Goal: Task Accomplishment & Management: Complete application form

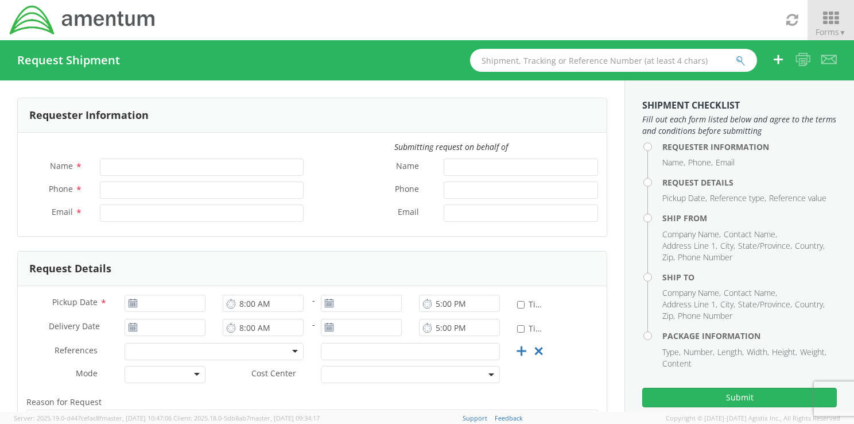
click at [822, 29] on span "Forms ▼" at bounding box center [831, 31] width 30 height 11
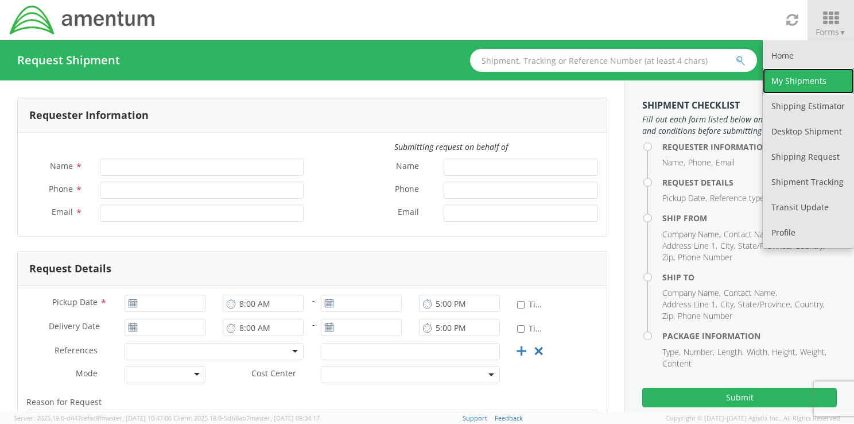
click at [798, 77] on link "My Shipments" at bounding box center [808, 80] width 91 height 25
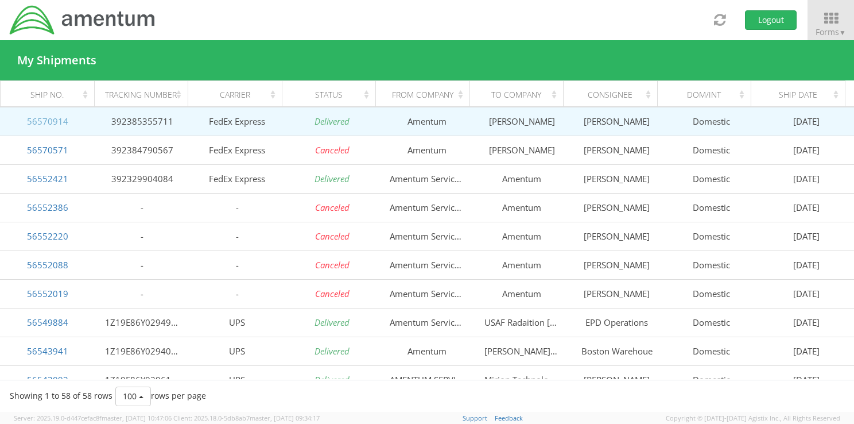
click at [55, 121] on link "56570914" at bounding box center [47, 120] width 41 height 11
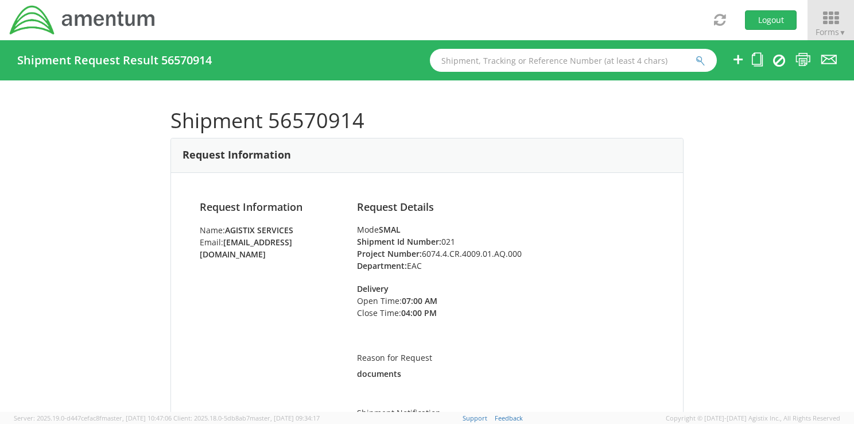
click at [825, 19] on icon at bounding box center [830, 18] width 53 height 16
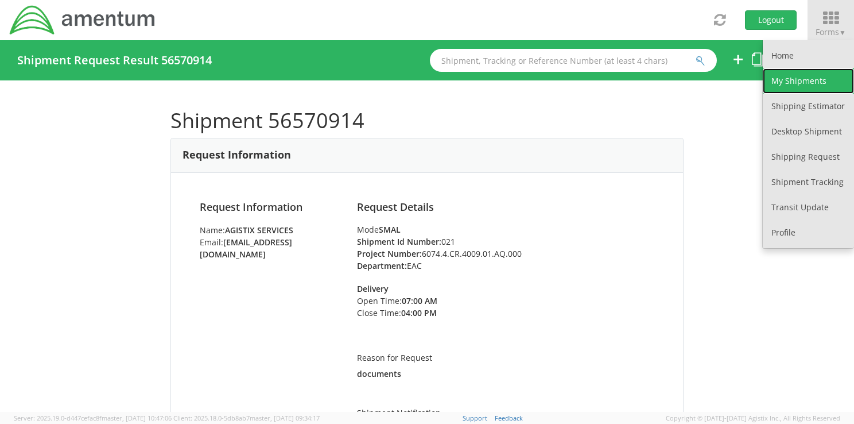
click at [794, 83] on link "My Shipments" at bounding box center [808, 80] width 91 height 25
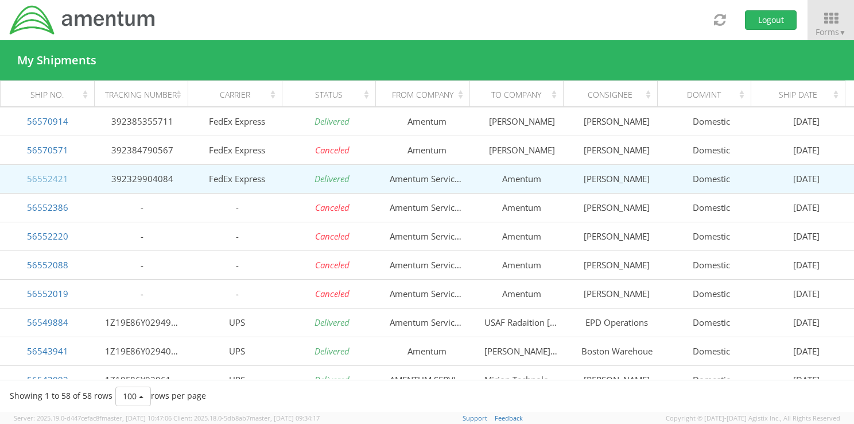
click at [50, 174] on link "56552421" at bounding box center [47, 178] width 41 height 11
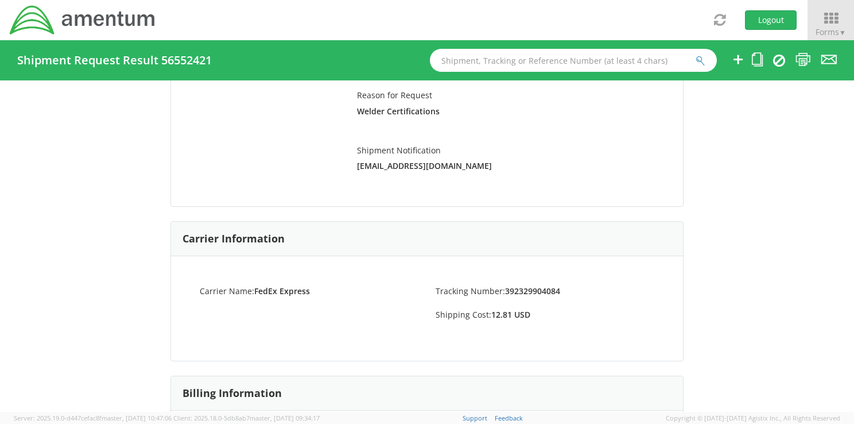
scroll to position [207, 0]
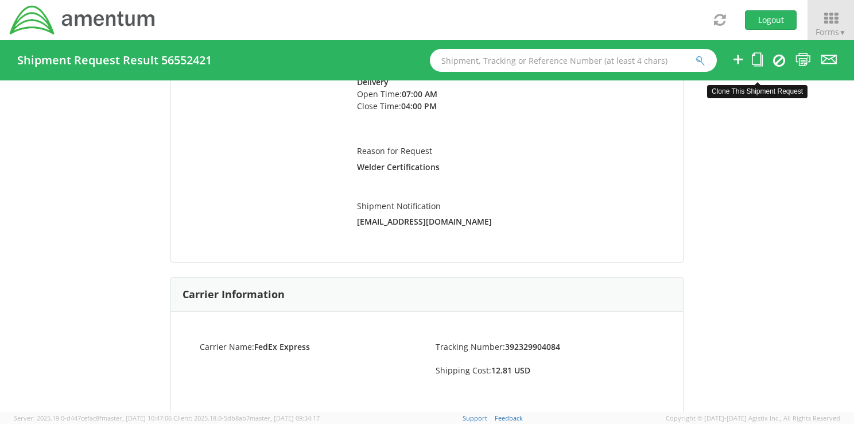
click at [757, 57] on icon at bounding box center [757, 59] width 11 height 14
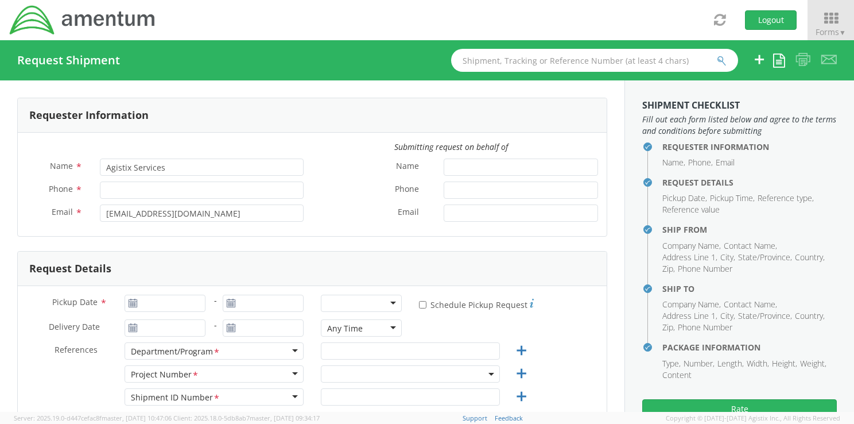
type input "3019816515"
type input "[DATE]"
type input "ACES"
type input "Regular"
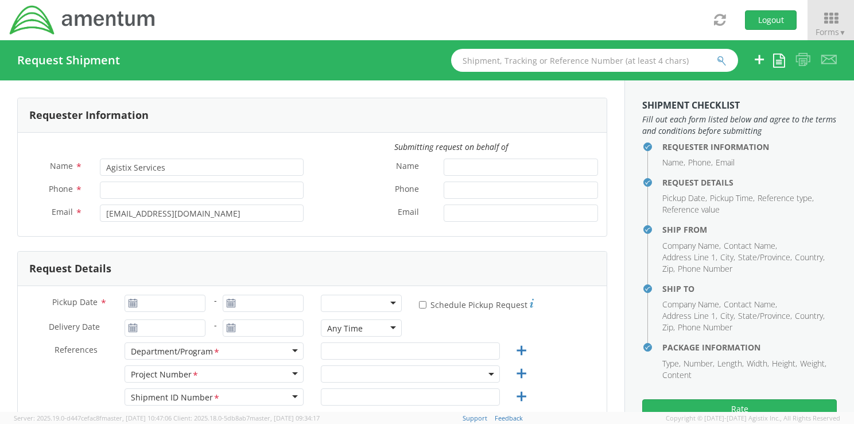
type textarea "Welder Certifications"
select select
type input "Amentum Services, Inc."
type input "[STREET_ADDRESS][PERSON_NAME]"
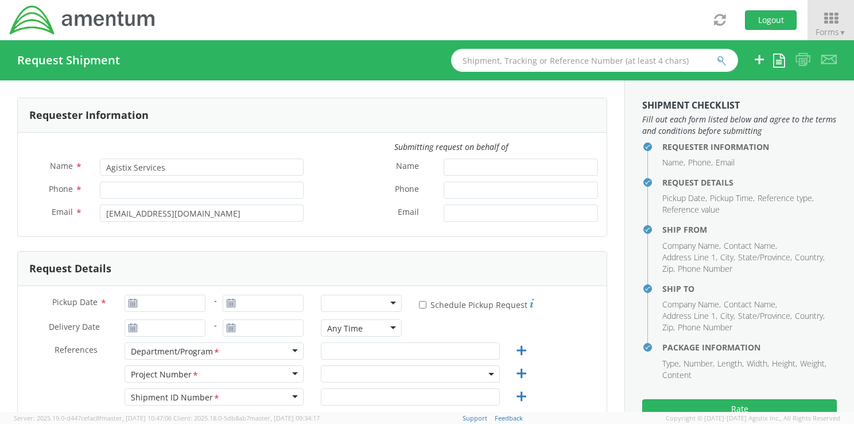
type input "Hanger 6"
type input "[PERSON_NAME][GEOGRAPHIC_DATA]"
type input "20762"
type input "[PERSON_NAME]"
type input "3019816515"
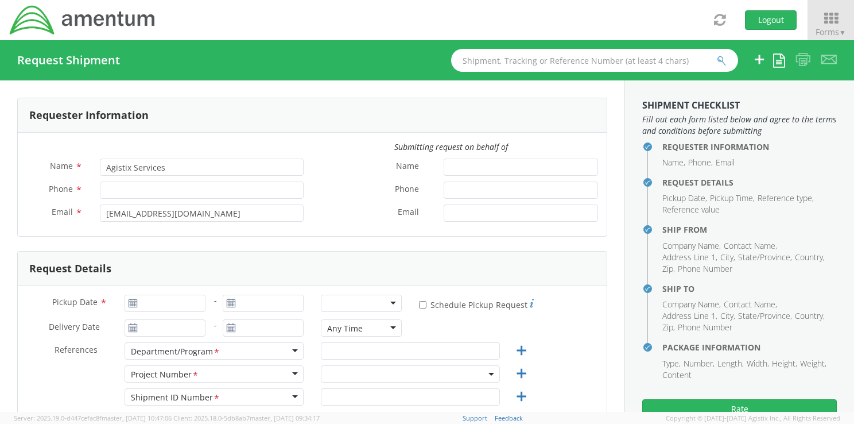
type input "[PERSON_NAME][EMAIL_ADDRESS][PERSON_NAME][DOMAIN_NAME]"
select select
type input "Amentum"
type input "[STREET_ADDRESS][PERSON_NAME]"
type input "[PERSON_NAME][GEOGRAPHIC_DATA]"
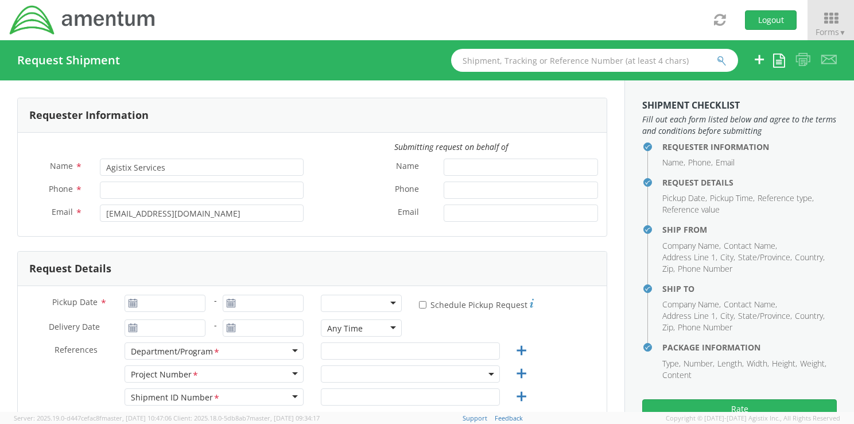
type input "73705"
type input "[PERSON_NAME]"
type input "3019815607"
type input "[PERSON_NAME][EMAIL_ADDRESS][PERSON_NAME][DOMAIN_NAME]"
type input "1"
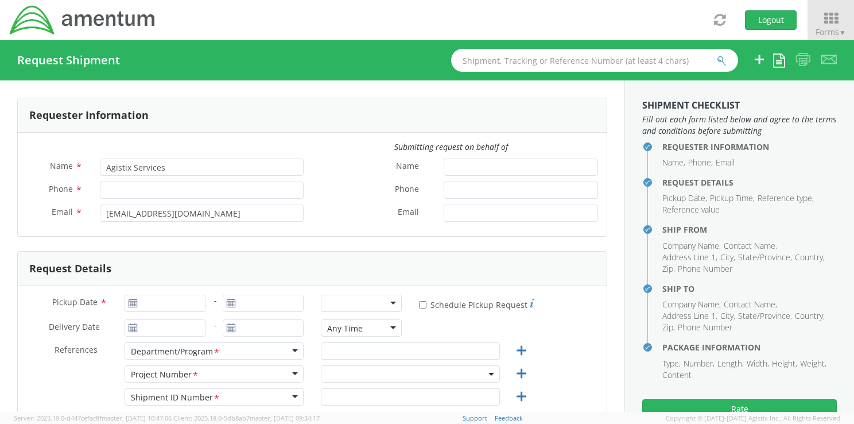
type input "9.5"
type input "12.5"
type input "0.25"
type input "1"
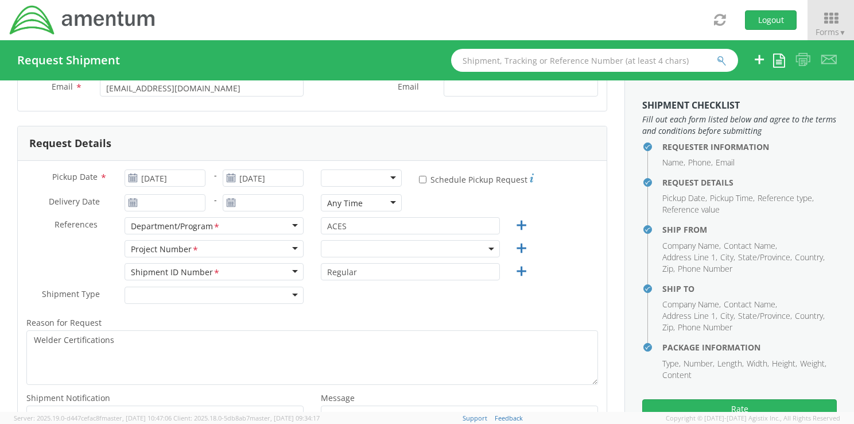
scroll to position [133, 0]
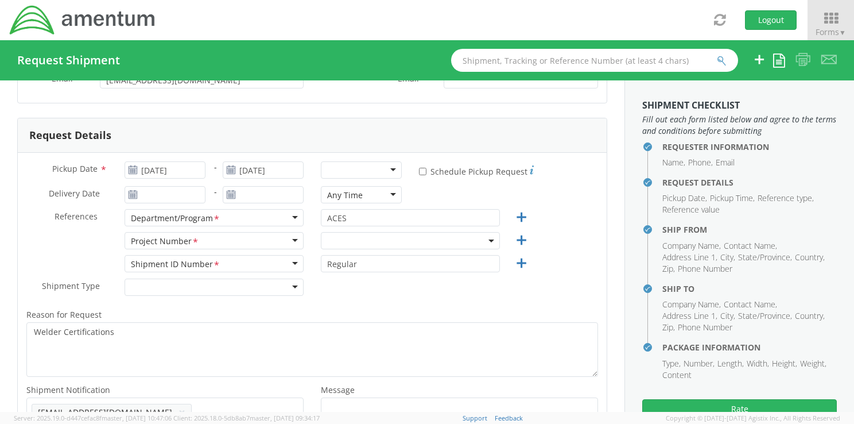
select select "6074.4.CR.4009.01.AQ.000"
click at [191, 167] on input "[DATE]" at bounding box center [165, 169] width 81 height 17
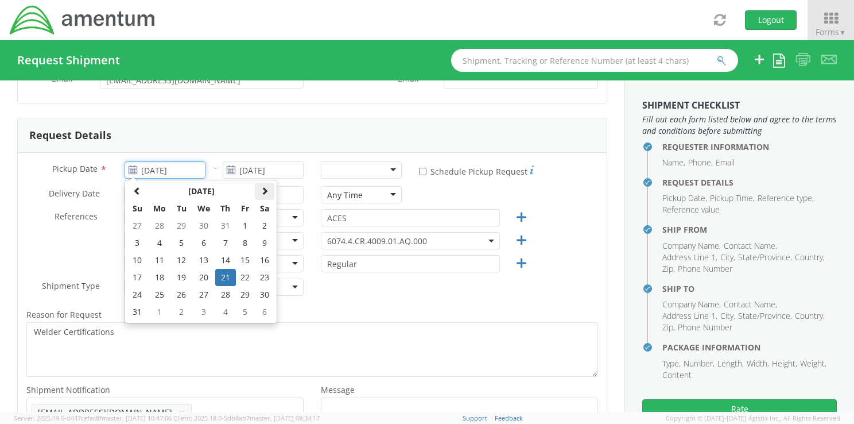
click at [266, 191] on span at bounding box center [265, 191] width 8 height 8
click at [224, 261] on td "18" at bounding box center [225, 259] width 20 height 17
type input "[DATE]"
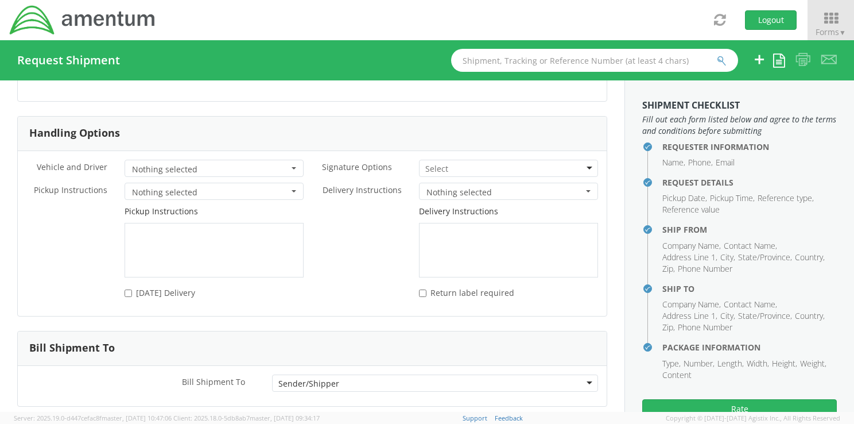
scroll to position [1499, 0]
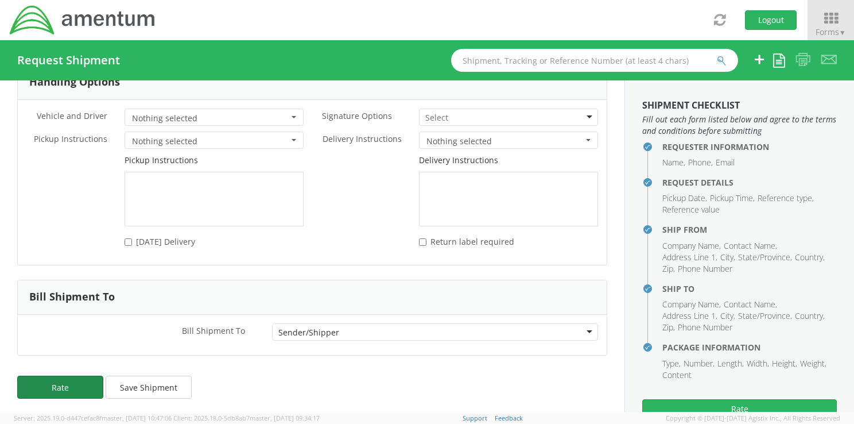
click at [68, 384] on button "Rate" at bounding box center [60, 386] width 86 height 23
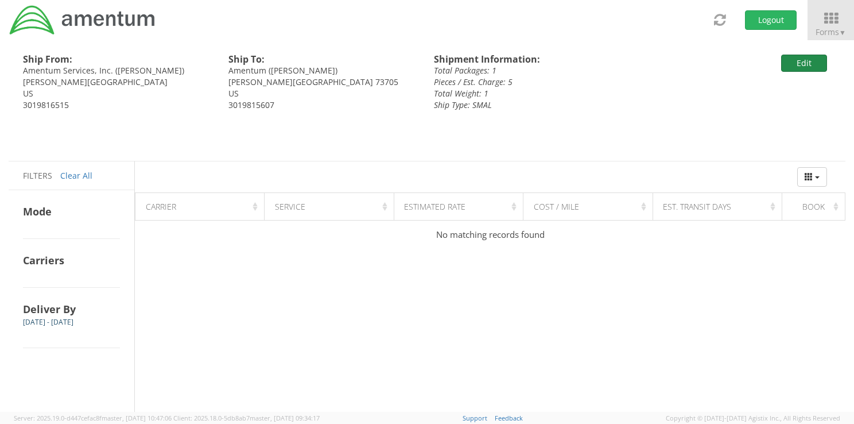
click at [806, 66] on button "Edit" at bounding box center [804, 63] width 46 height 17
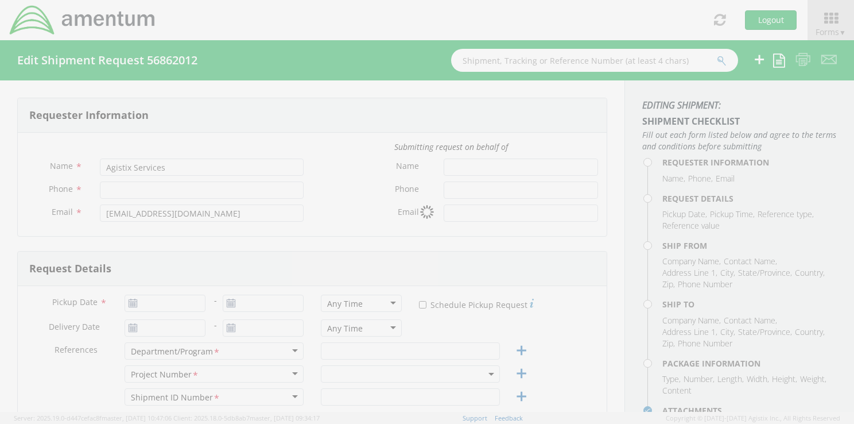
type input "3019816515"
type input "[DATE]"
type input "ACES"
type input "Regular"
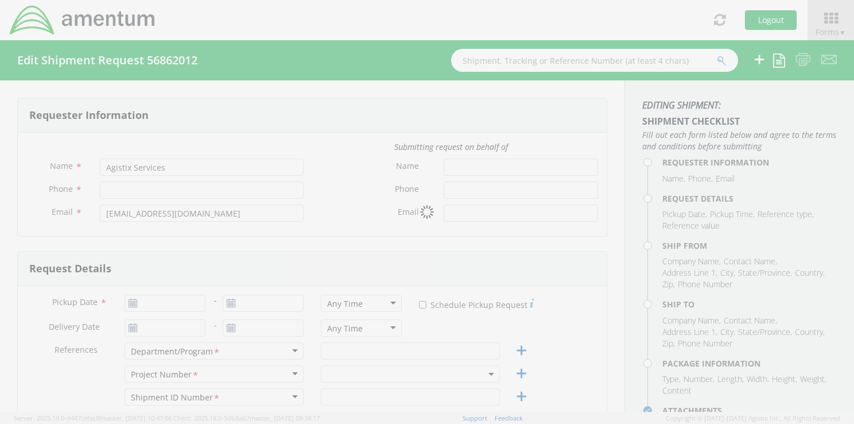
type textarea "Welder Certifications"
select select
type input "Amentum Services, Inc."
type input "[STREET_ADDRESS][PERSON_NAME]"
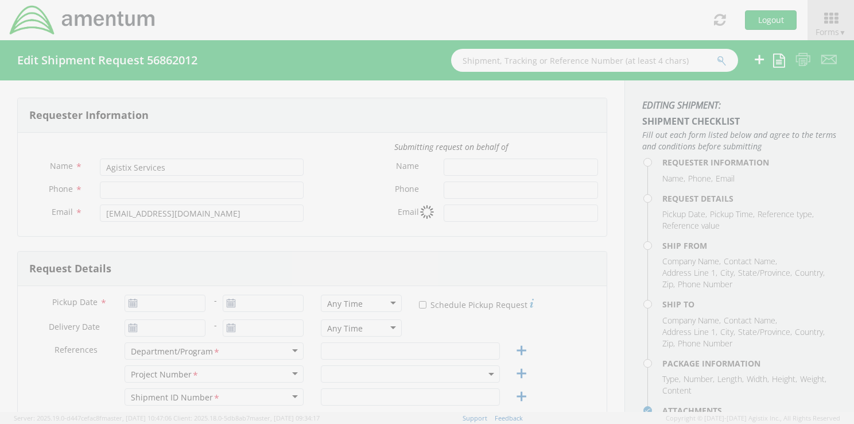
type input "Hanger 6"
type input "[PERSON_NAME][GEOGRAPHIC_DATA]"
type input "20762"
type input "[PERSON_NAME]"
type input "3019816515"
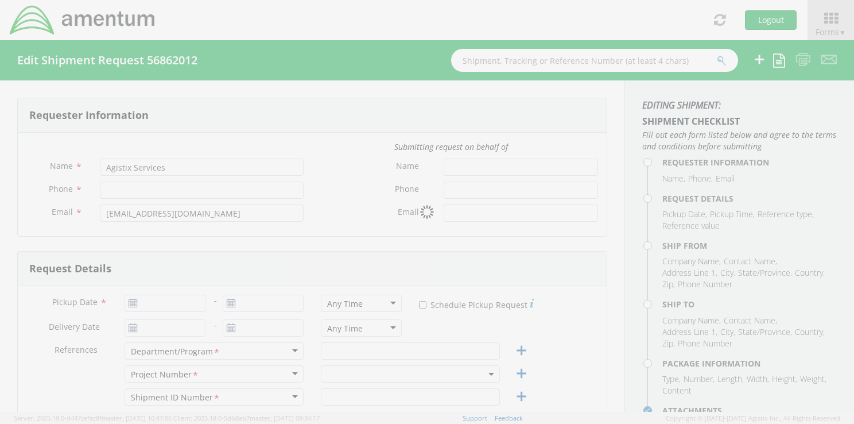
type input "[PERSON_NAME][EMAIL_ADDRESS][PERSON_NAME][DOMAIN_NAME]"
select select
type input "Amentum"
type input "[STREET_ADDRESS][PERSON_NAME]"
type input "[PERSON_NAME][GEOGRAPHIC_DATA]"
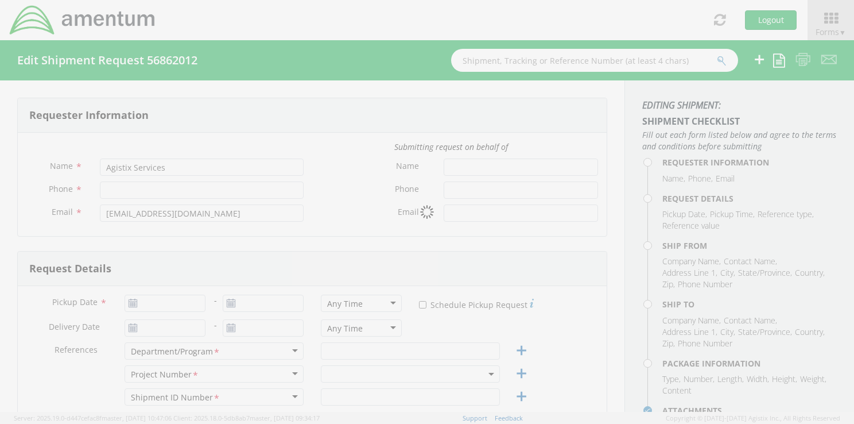
type input "73705"
type input "[PERSON_NAME]"
type input "3019815607"
type input "[PERSON_NAME][EMAIL_ADDRESS][PERSON_NAME][DOMAIN_NAME]"
type input "1"
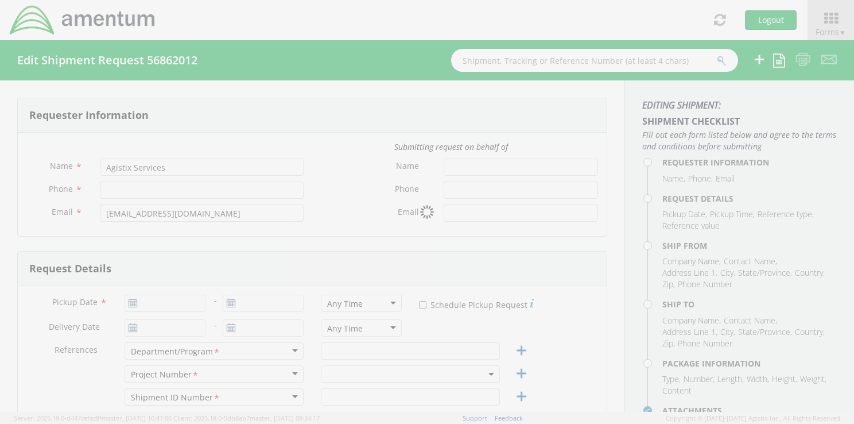
type input "9.5"
type input "12.5"
type input "0.25"
type input "1"
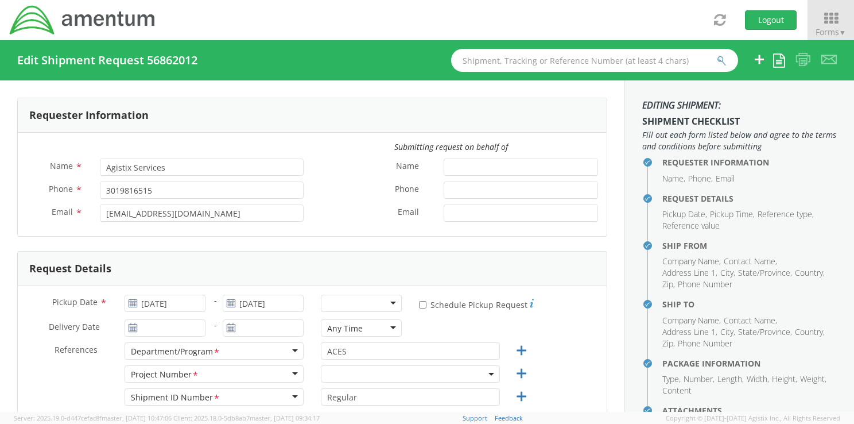
select select "6074.4.CR.4009.01.AQ.000"
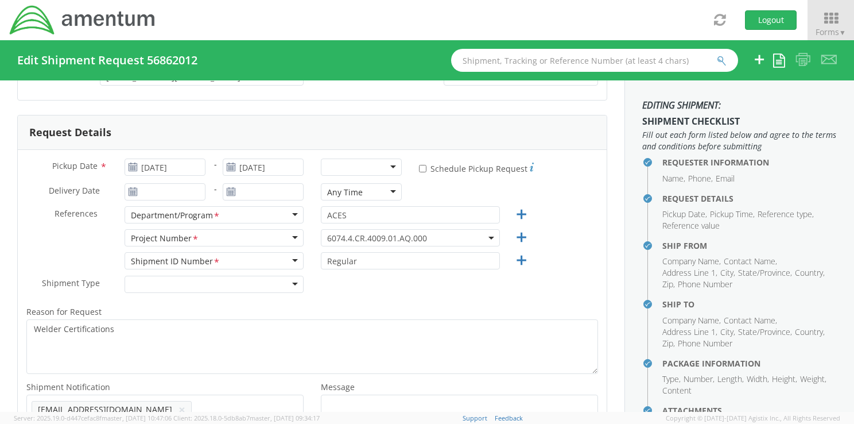
scroll to position [150, 0]
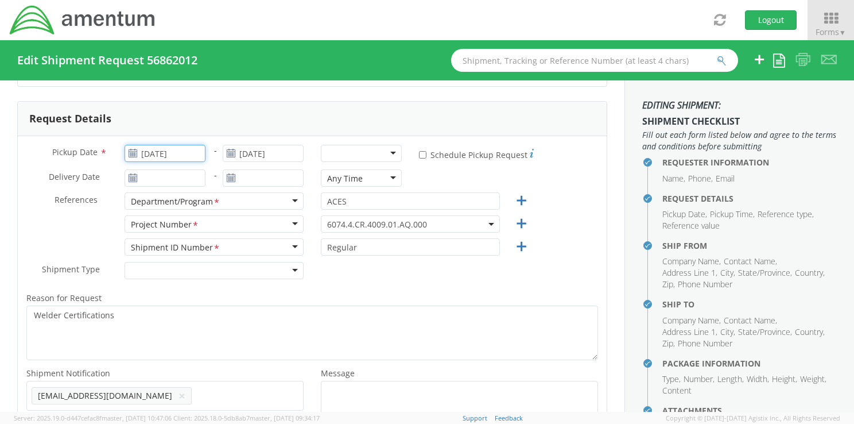
click at [170, 150] on input "[DATE]" at bounding box center [165, 153] width 81 height 17
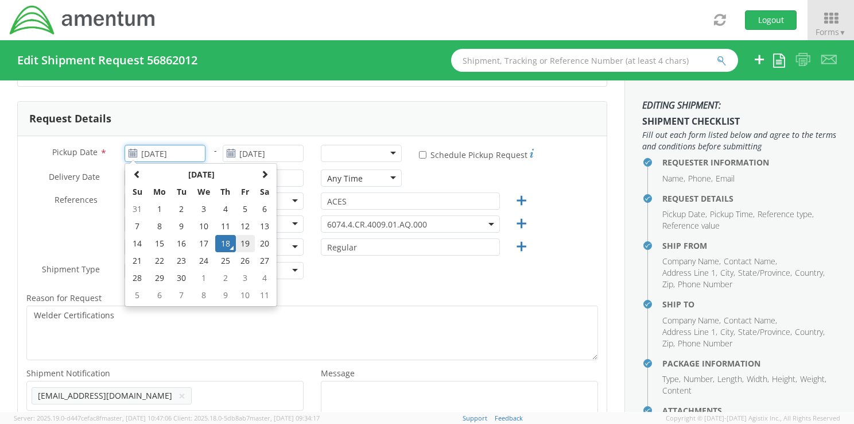
click at [241, 242] on td "19" at bounding box center [246, 243] width 20 height 17
type input "[DATE]"
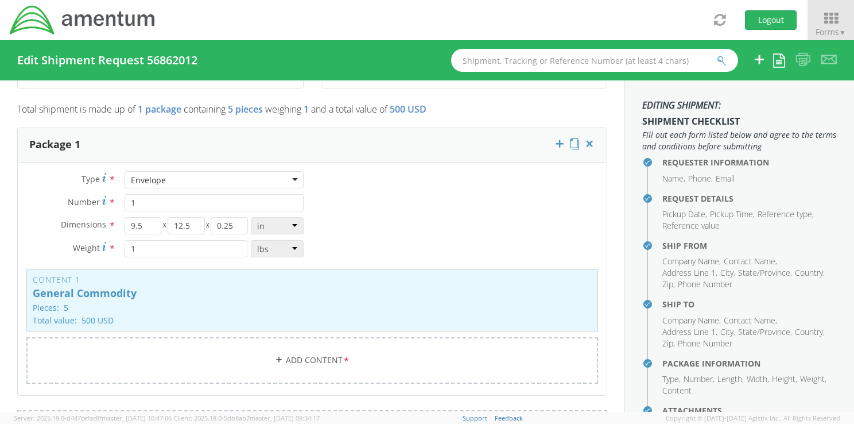
scroll to position [893, 0]
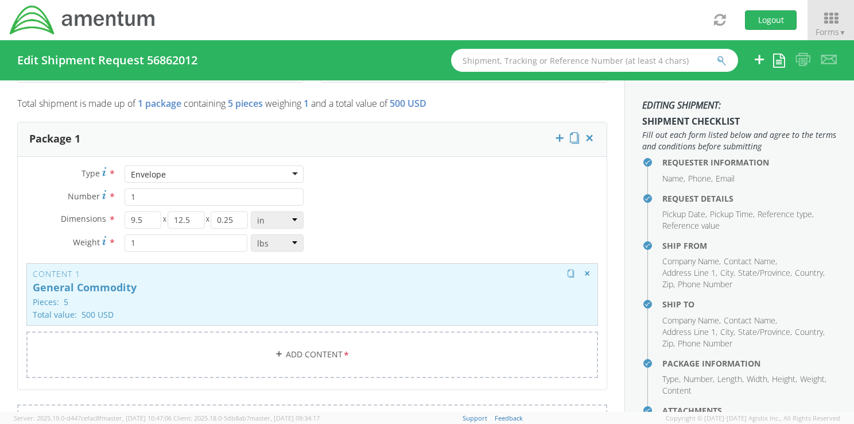
click at [75, 297] on p "Pieces: 5" at bounding box center [312, 301] width 559 height 9
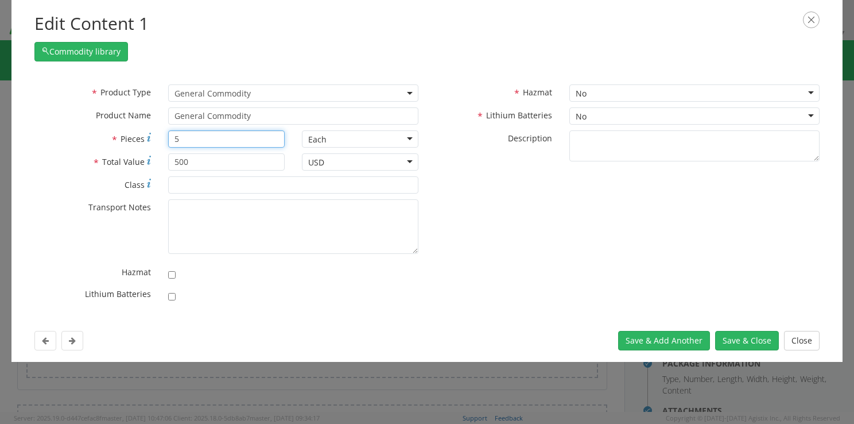
click at [197, 141] on input "5" at bounding box center [226, 138] width 117 height 17
type input "2"
click at [739, 337] on button "Save & Close" at bounding box center [747, 341] width 64 height 20
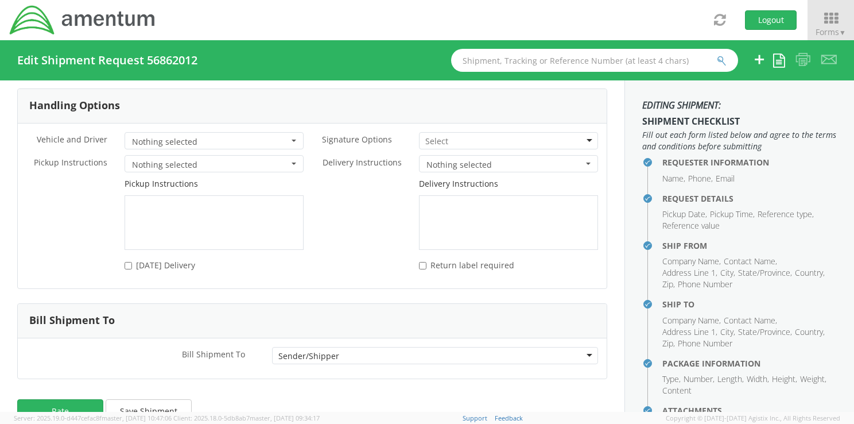
scroll to position [1499, 0]
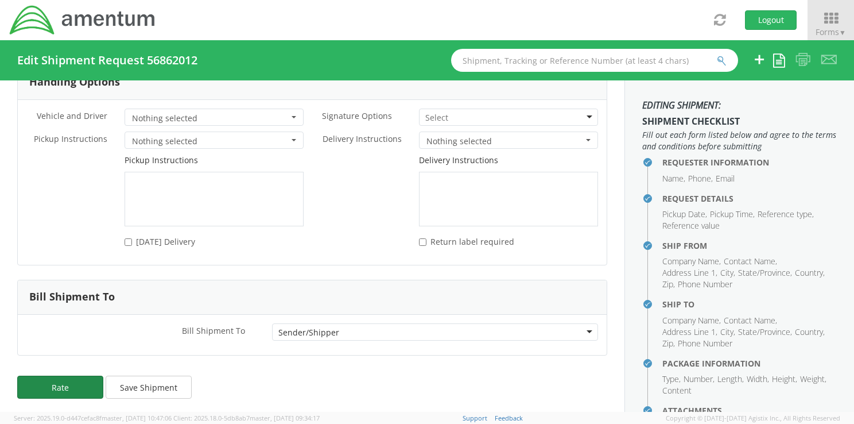
click at [52, 385] on button "Rate" at bounding box center [60, 386] width 86 height 23
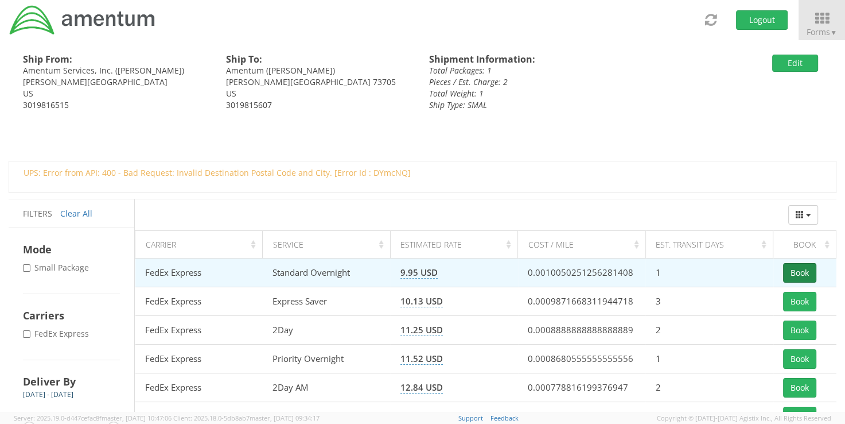
click at [797, 270] on button "Book" at bounding box center [799, 273] width 33 height 20
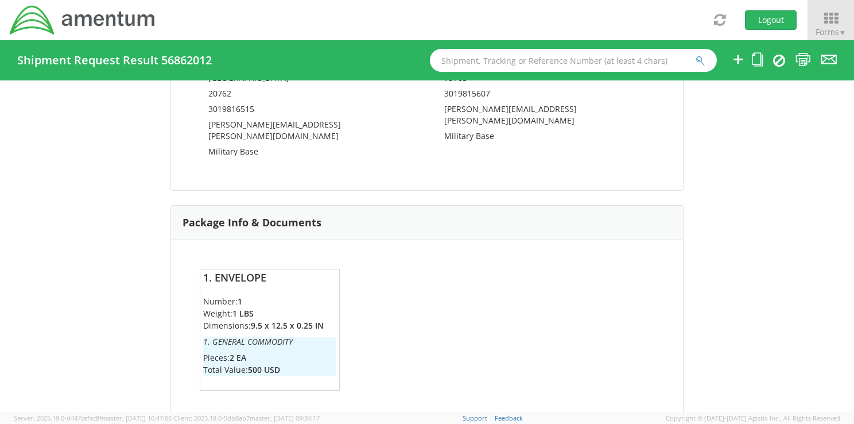
scroll to position [900, 0]
